Goal: Task Accomplishment & Management: Use online tool/utility

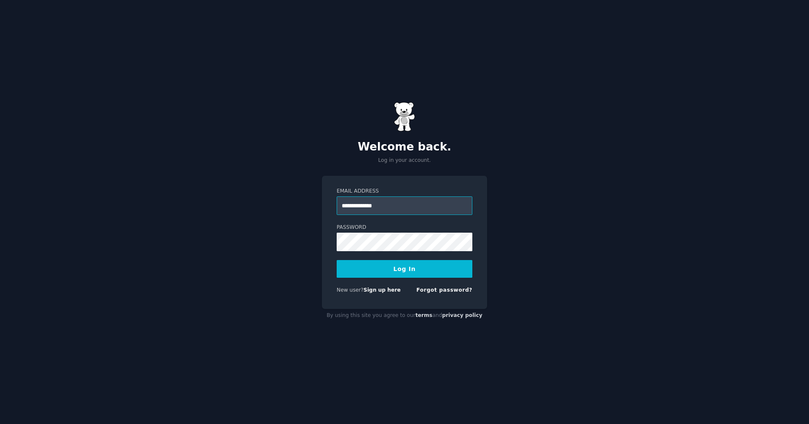
click at [388, 206] on input "**********" at bounding box center [405, 205] width 136 height 19
type input "**********"
click at [337, 260] on button "Log In" at bounding box center [405, 269] width 136 height 18
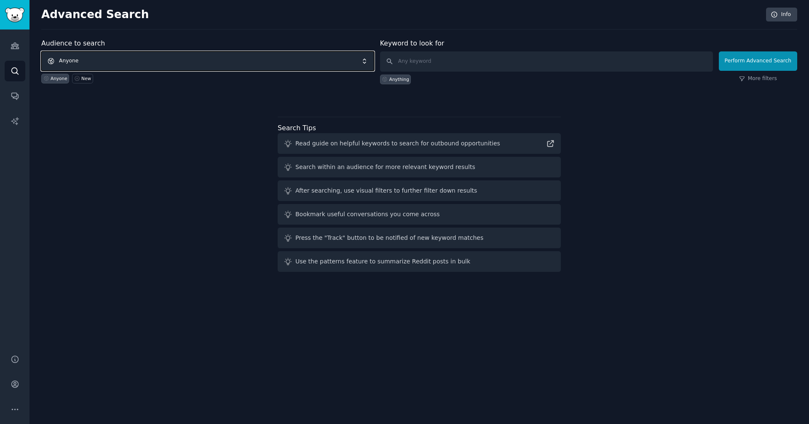
click at [243, 63] on span "Anyone" at bounding box center [207, 60] width 333 height 19
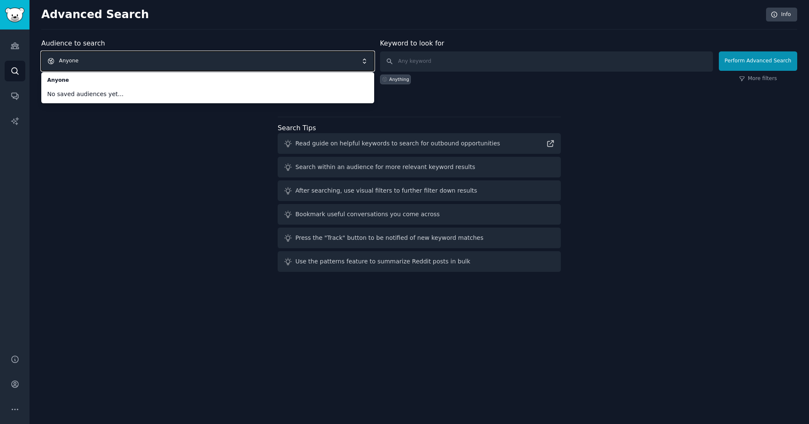
click at [215, 140] on div "Audience to search Anyone Anyone No saved audiences yet... Anyone New Keyword t…" at bounding box center [419, 156] width 756 height 237
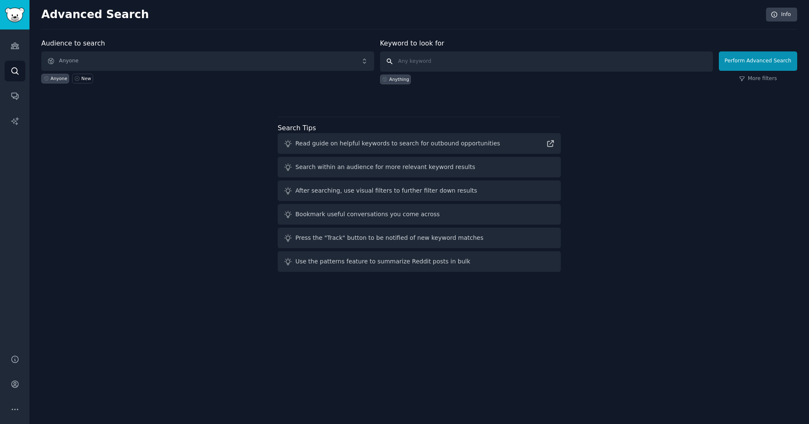
click at [465, 67] on input "text" at bounding box center [546, 61] width 333 height 20
type input "house valuation"
click button "Perform Advanced Search" at bounding box center [758, 60] width 78 height 19
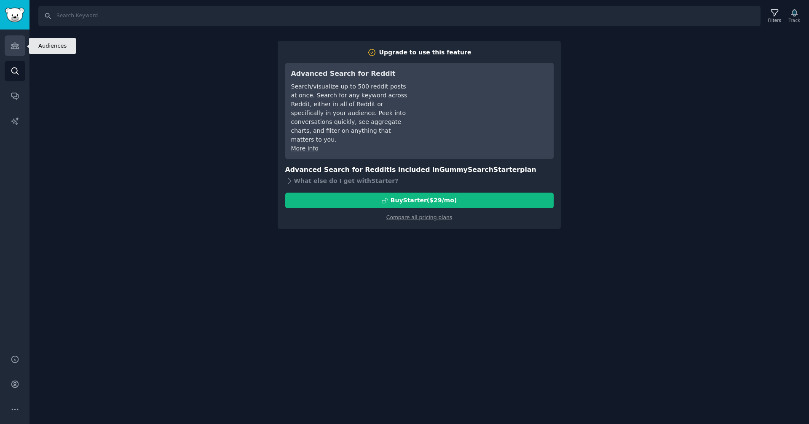
click at [20, 43] on link "Audiences" at bounding box center [15, 45] width 21 height 21
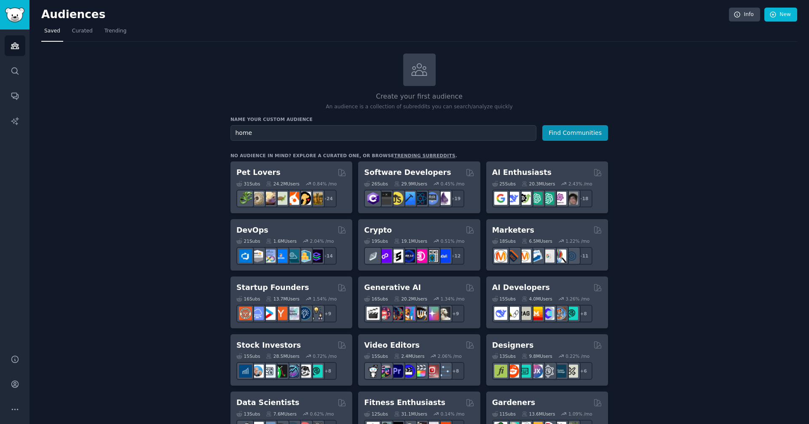
type input "homew"
type input "selling your house"
click at [542, 125] on button "Find Communities" at bounding box center [575, 133] width 66 height 16
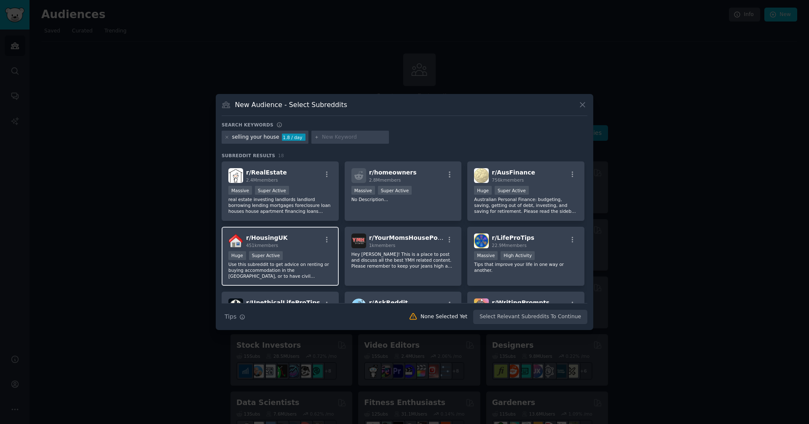
click at [289, 236] on div "r/ HousingUK 451k members" at bounding box center [280, 240] width 104 height 15
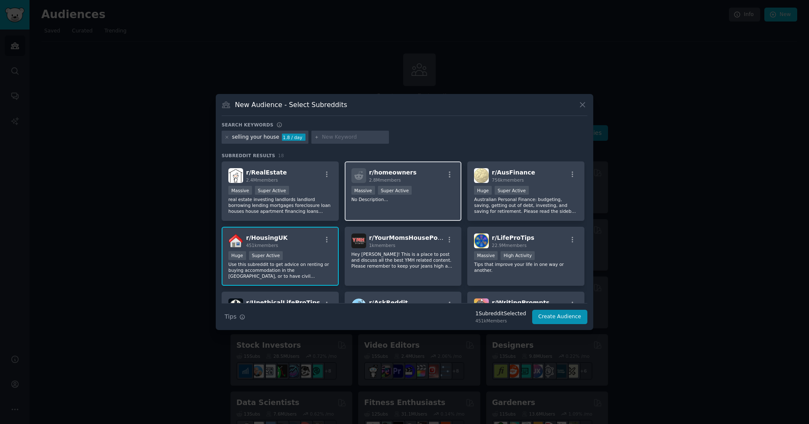
click at [415, 177] on div "r/ homeowners 2.8M members" at bounding box center [403, 175] width 104 height 15
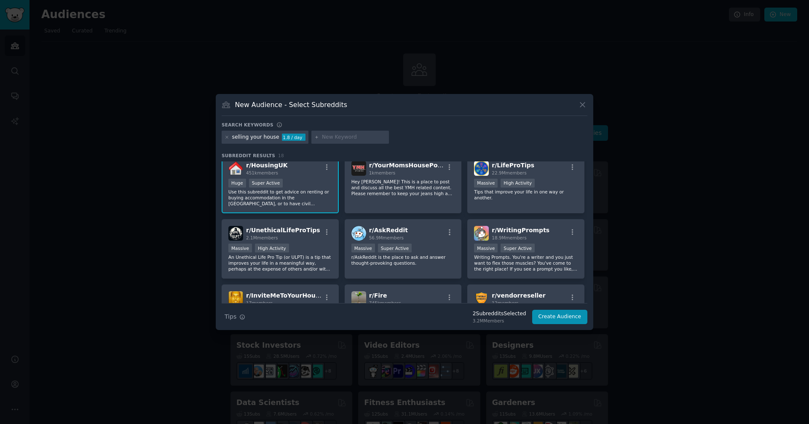
scroll to position [134, 0]
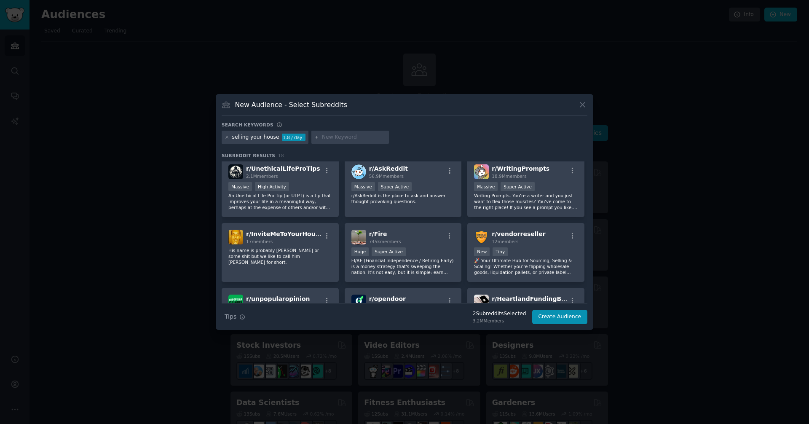
click at [415, 177] on div "r/ AskReddit 56.9M members" at bounding box center [403, 171] width 104 height 15
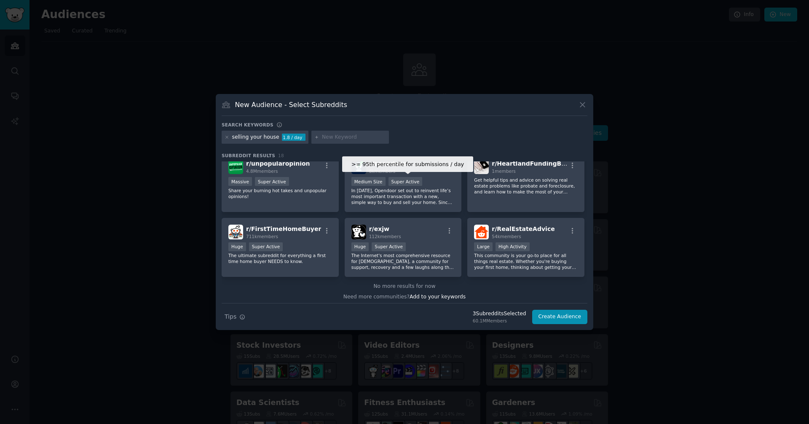
scroll to position [273, 0]
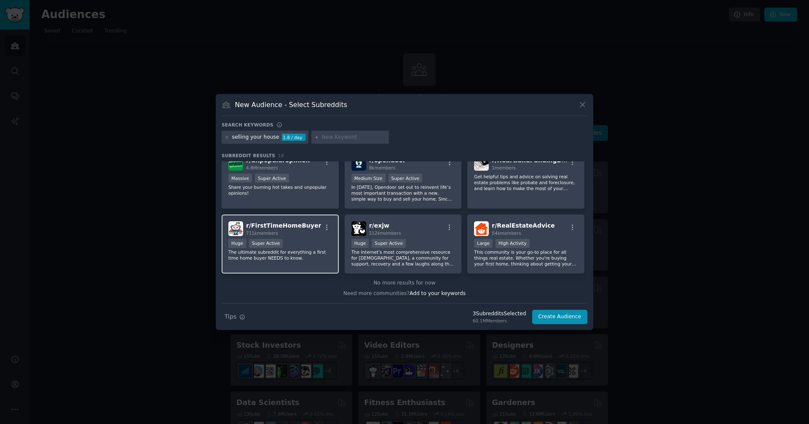
click at [282, 228] on span "r/ FirstTimeHomeBuyer" at bounding box center [283, 225] width 75 height 7
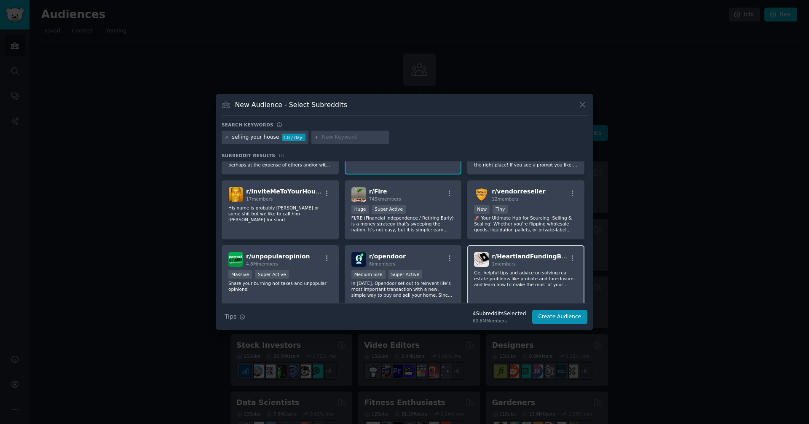
scroll to position [166, 0]
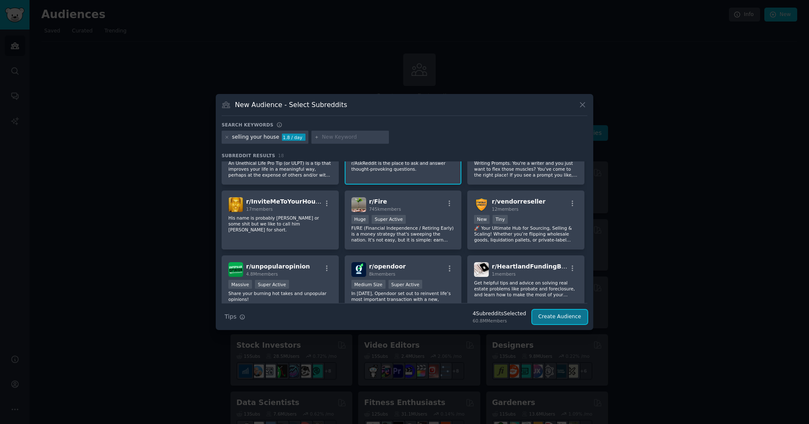
click at [570, 320] on button "Create Audience" at bounding box center [560, 317] width 56 height 14
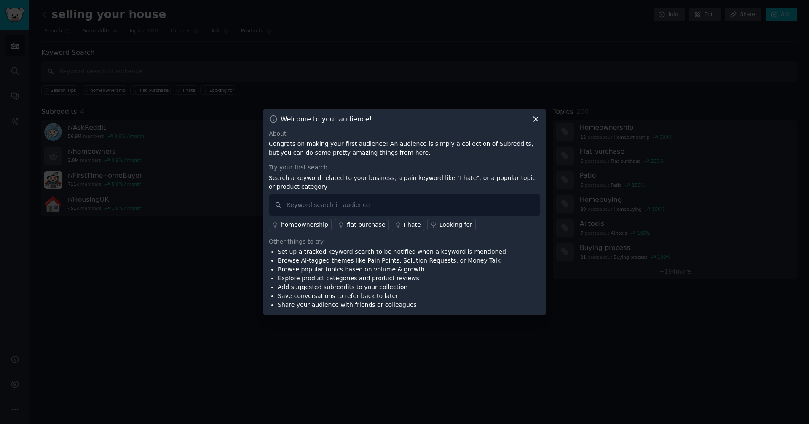
click at [535, 120] on icon at bounding box center [535, 119] width 9 height 9
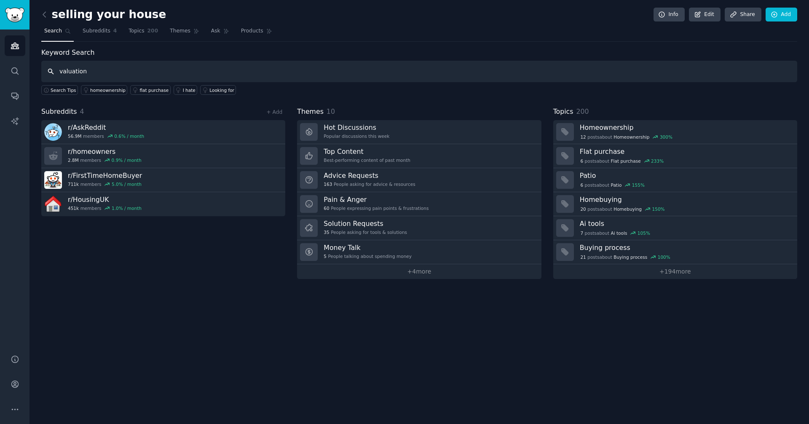
type input "valuation"
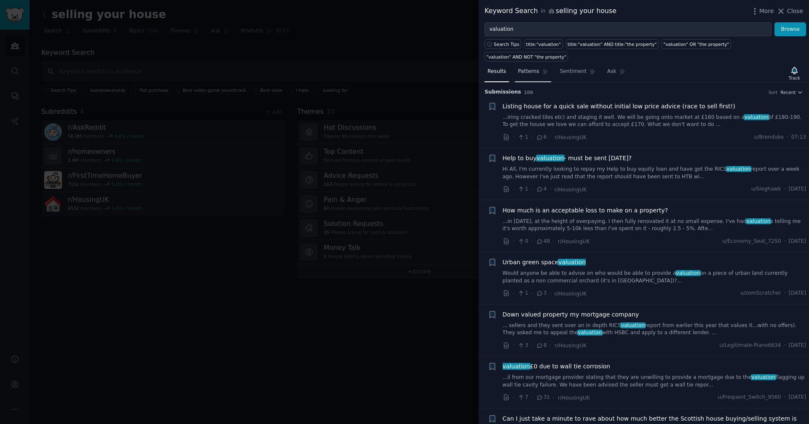
click at [522, 70] on span "Patterns" at bounding box center [528, 72] width 21 height 8
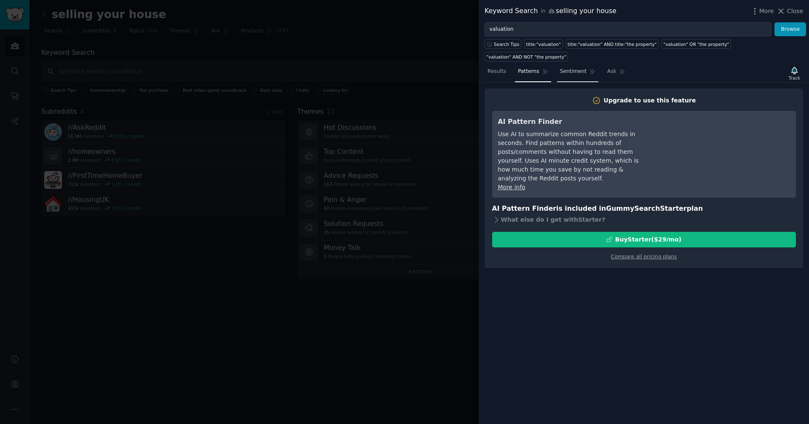
click at [573, 70] on span "Sentiment" at bounding box center [573, 72] width 27 height 8
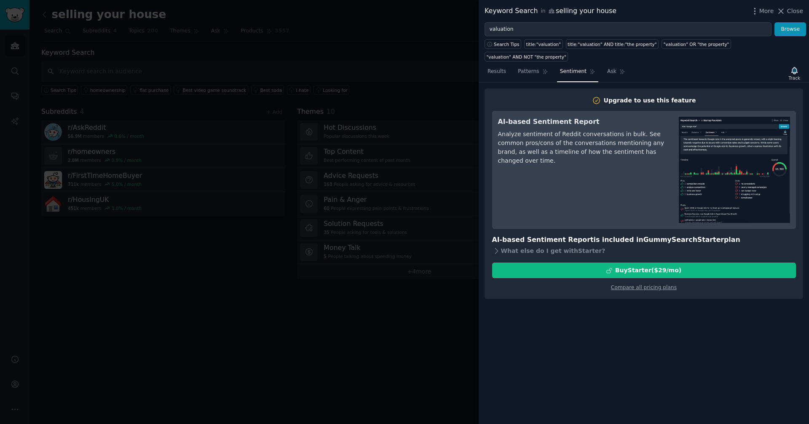
click at [406, 329] on div at bounding box center [404, 212] width 809 height 424
